Goal: Find specific page/section

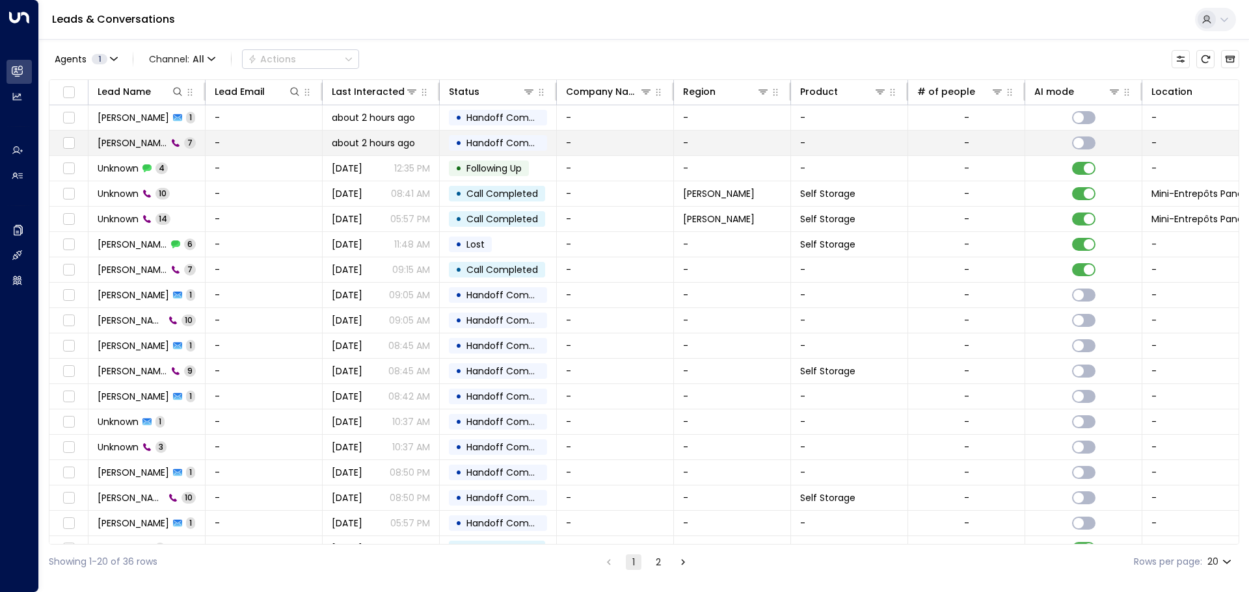
click at [235, 141] on td "-" at bounding box center [264, 143] width 117 height 25
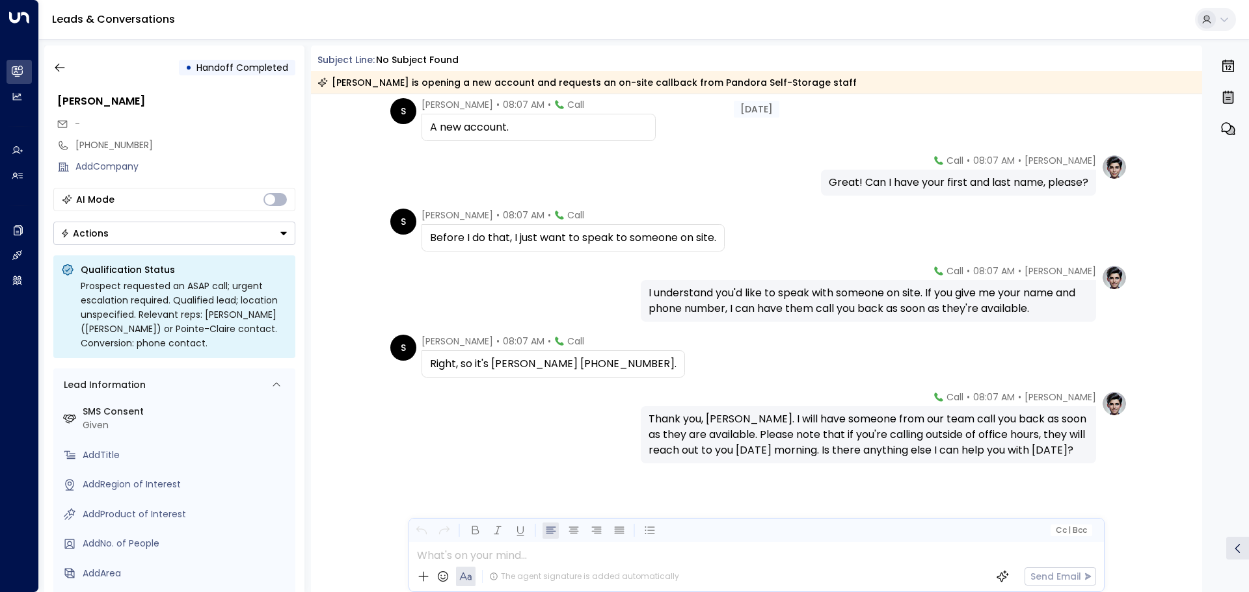
scroll to position [141, 0]
click at [70, 61] on button "button" at bounding box center [59, 67] width 23 height 23
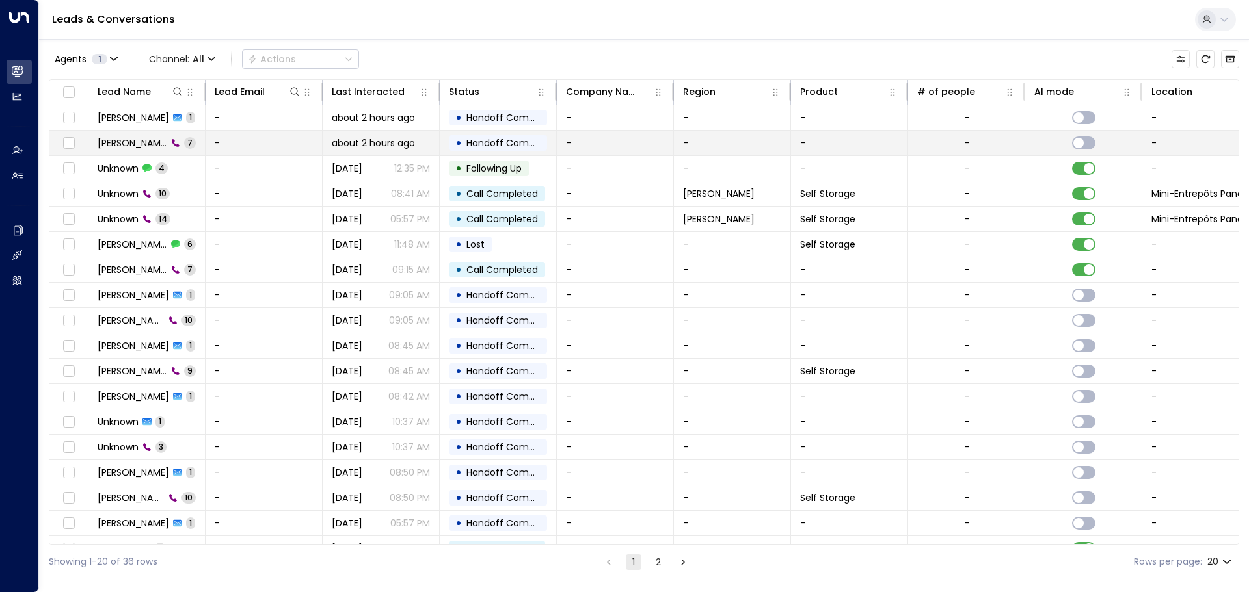
click at [258, 142] on td "-" at bounding box center [264, 143] width 117 height 25
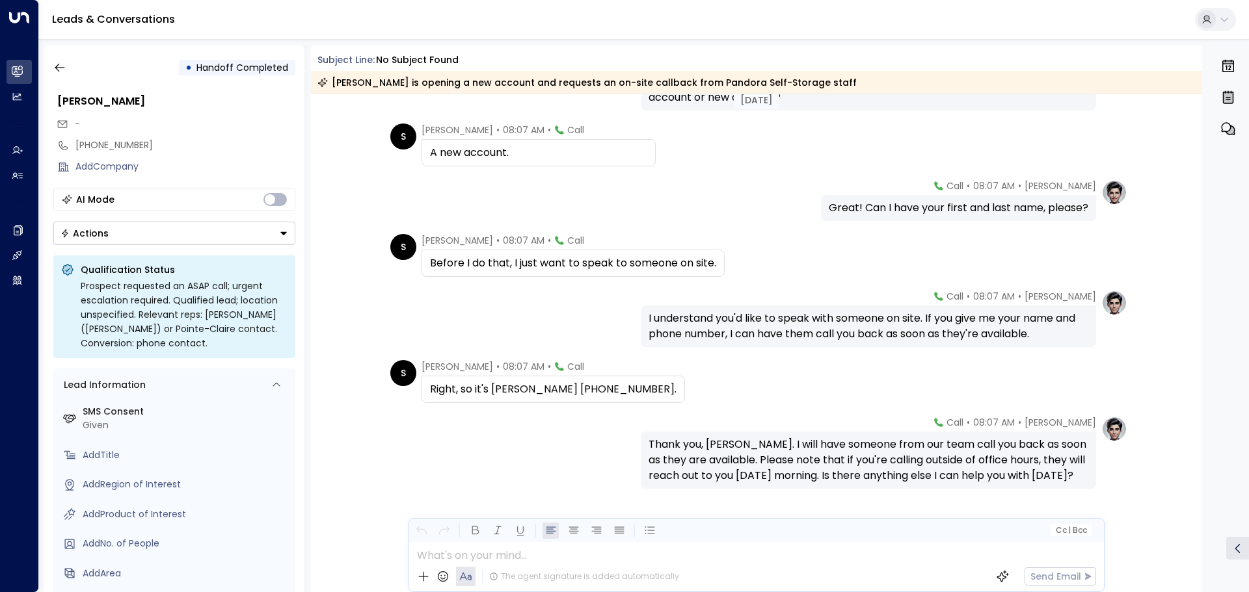
scroll to position [141, 0]
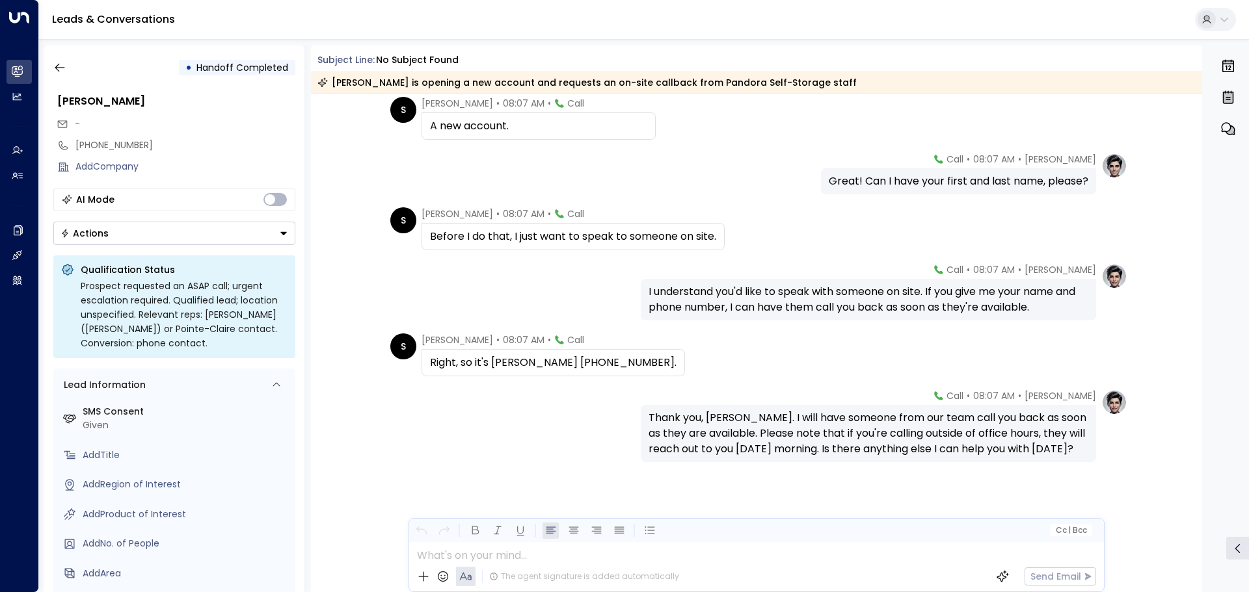
click at [156, 232] on button "Actions" at bounding box center [174, 233] width 242 height 23
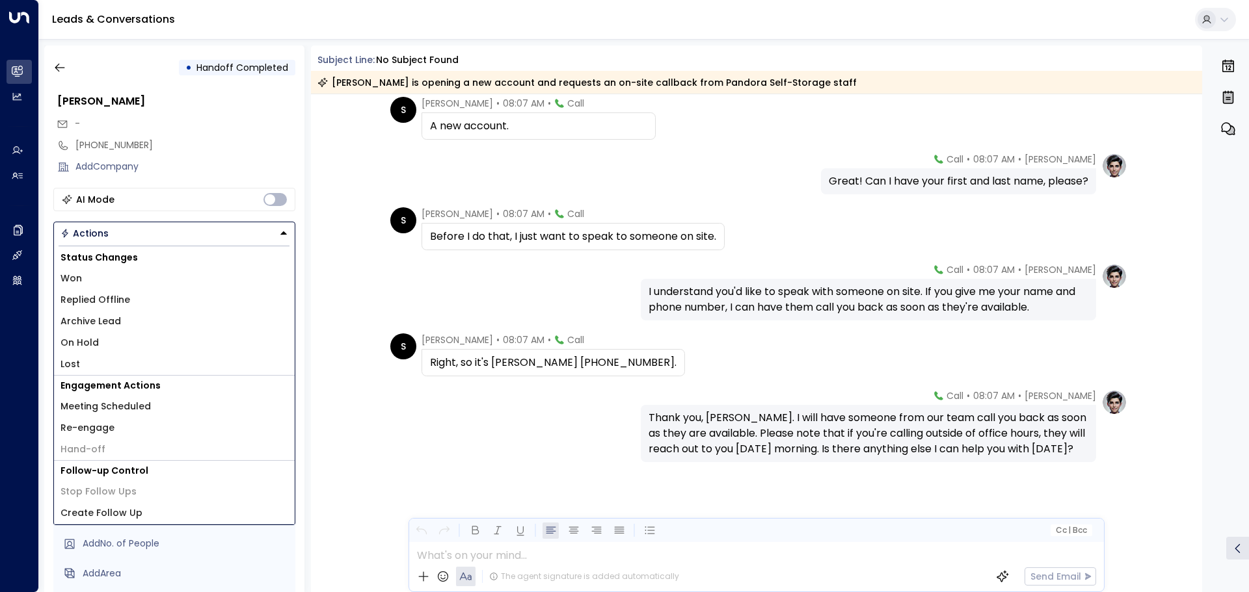
click at [373, 461] on div "[PERSON_NAME] • 08:07 AM • Call Thank you, [PERSON_NAME]. I will have someone f…" at bounding box center [757, 491] width 892 height 203
